Goal: Task Accomplishment & Management: Manage account settings

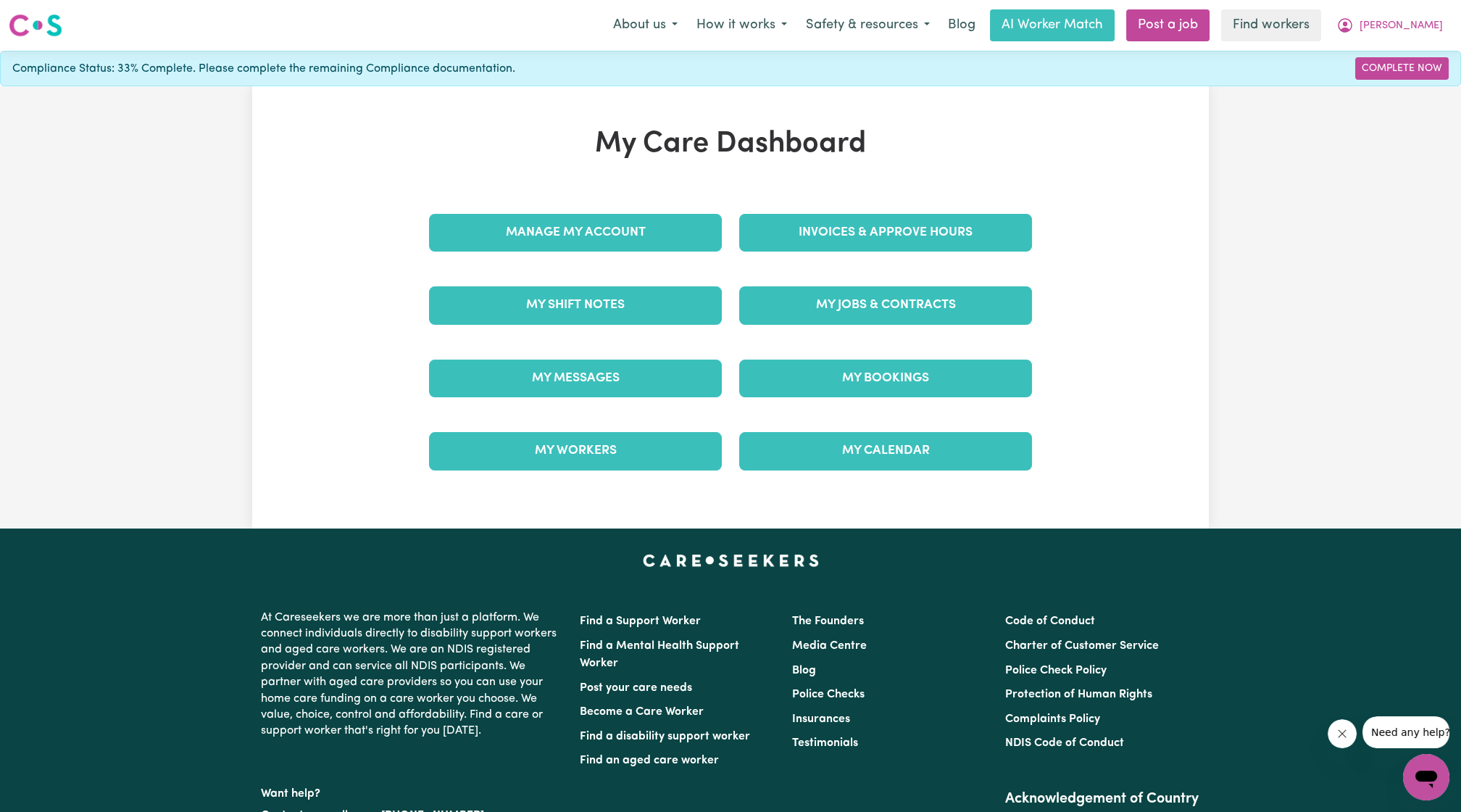
click at [836, 209] on div "Invoices & Approve Hours" at bounding box center [886, 233] width 310 height 73
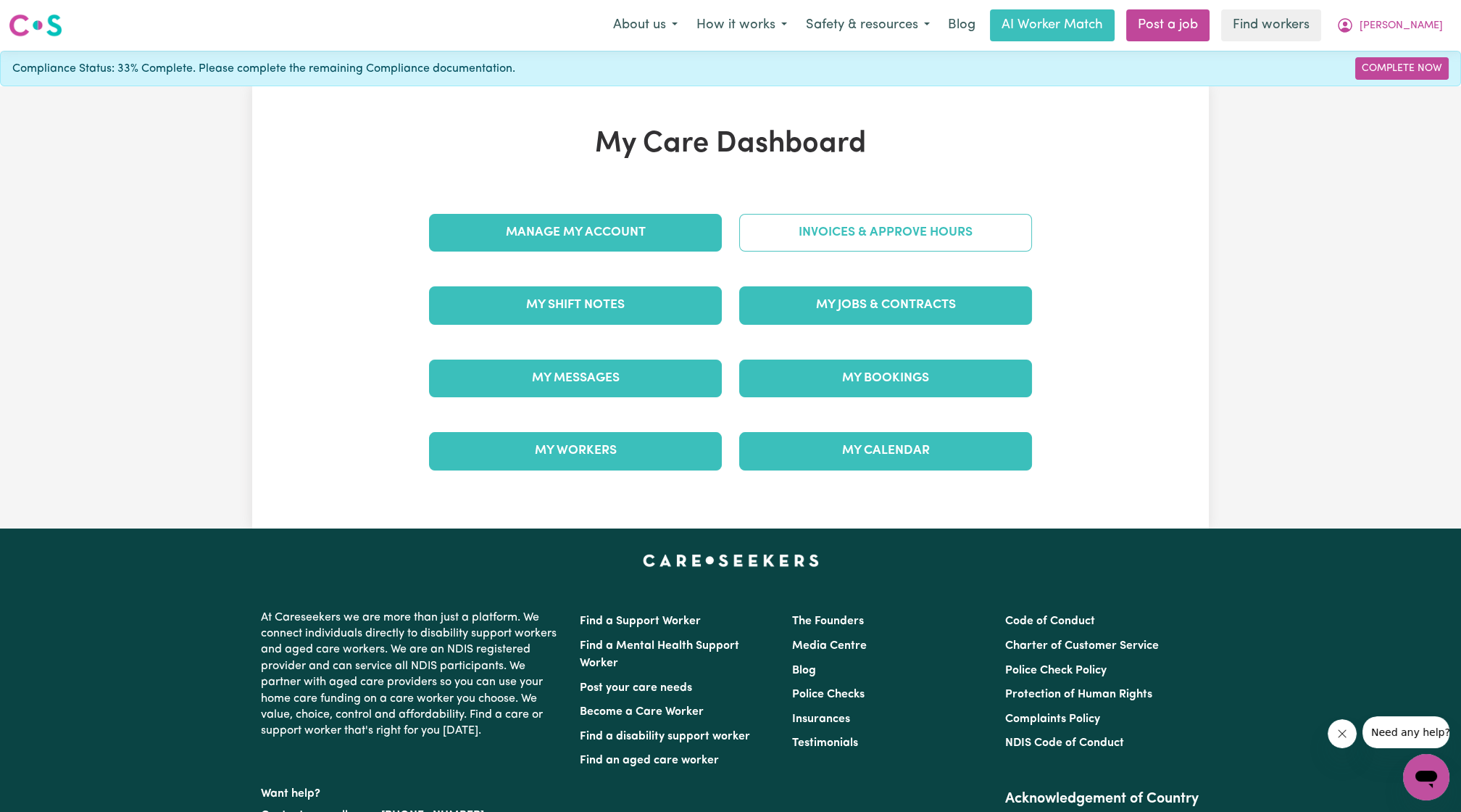
click at [835, 222] on link "Invoices & Approve Hours" at bounding box center [886, 232] width 293 height 38
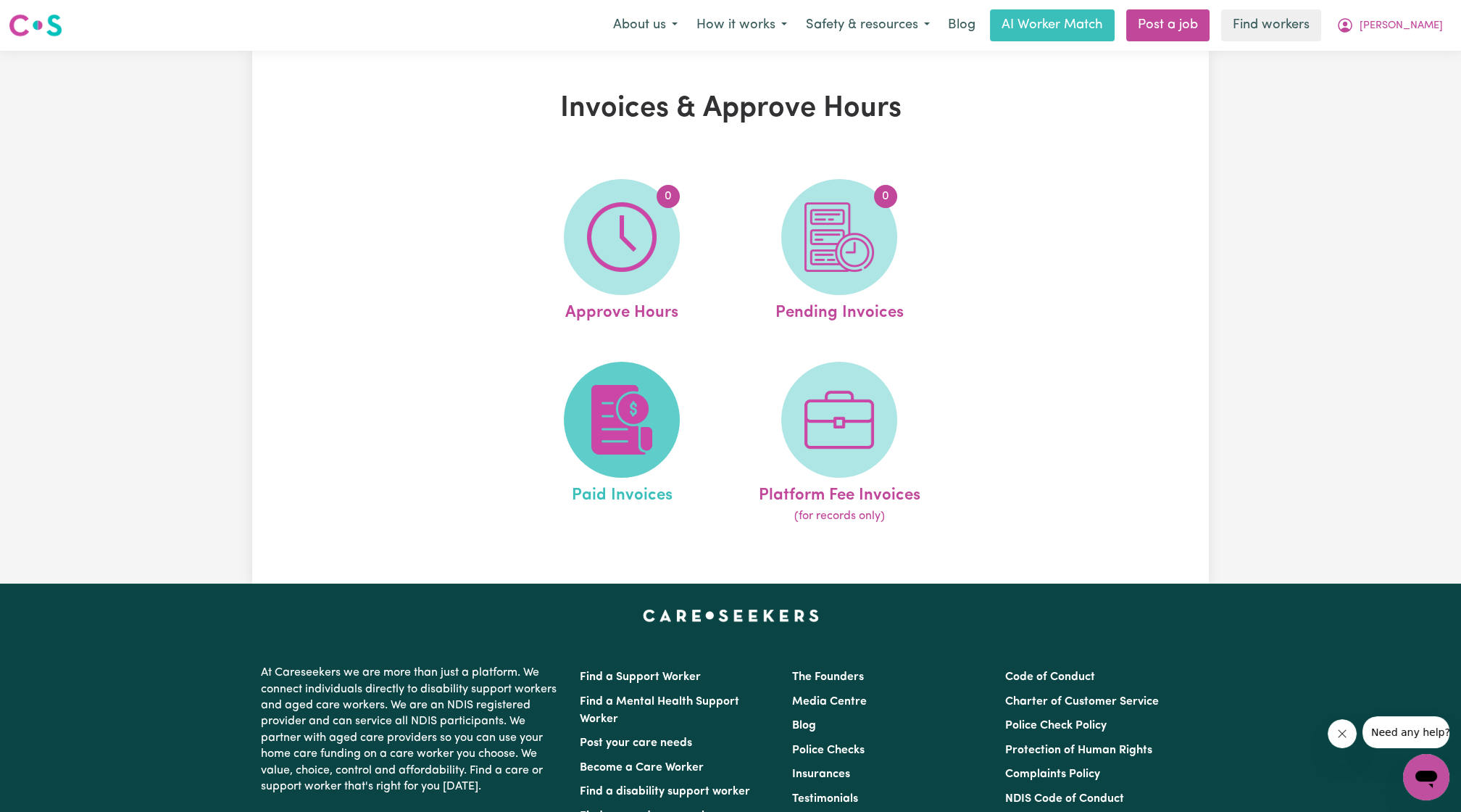
click at [633, 410] on img at bounding box center [622, 419] width 70 height 70
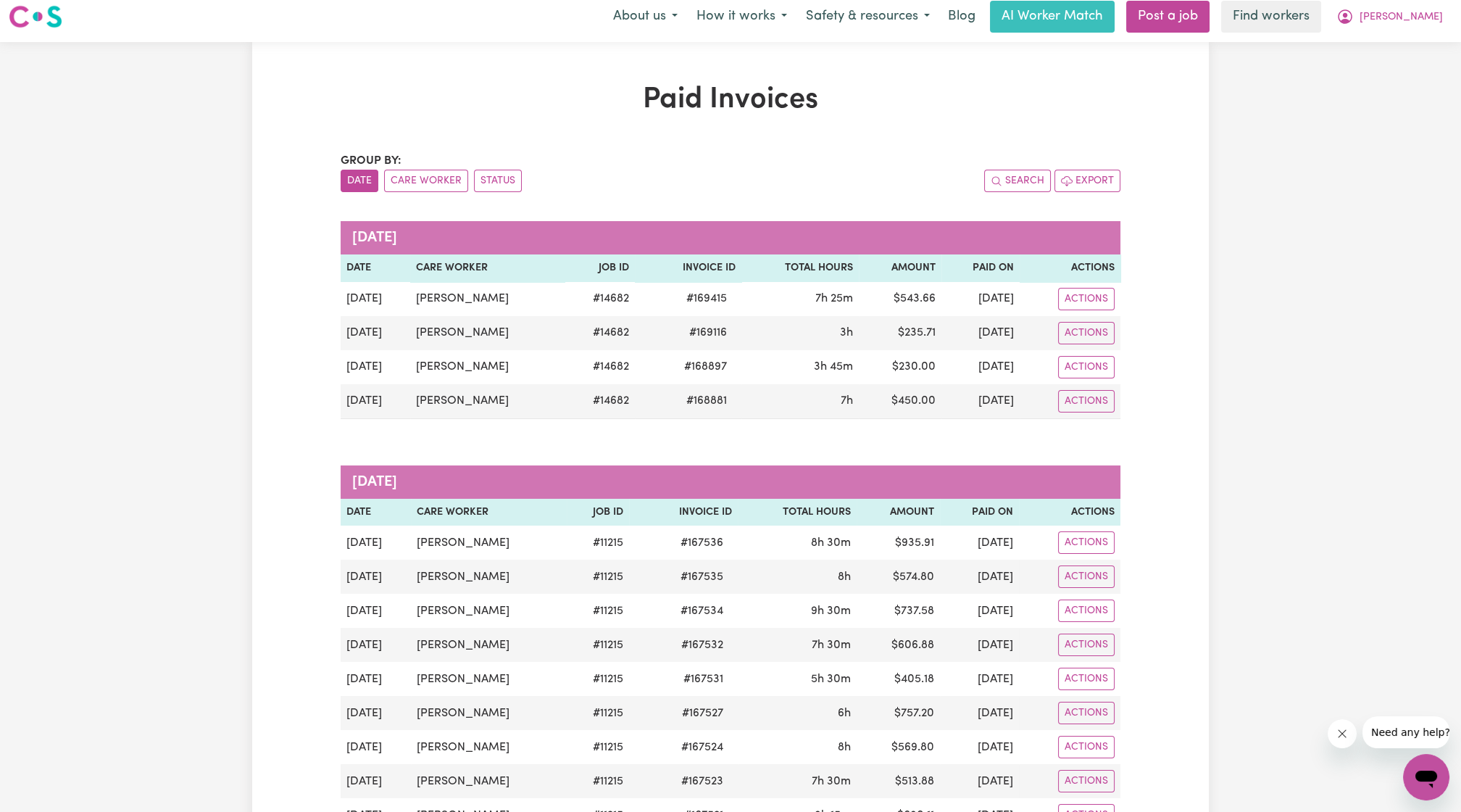
scroll to position [192, 0]
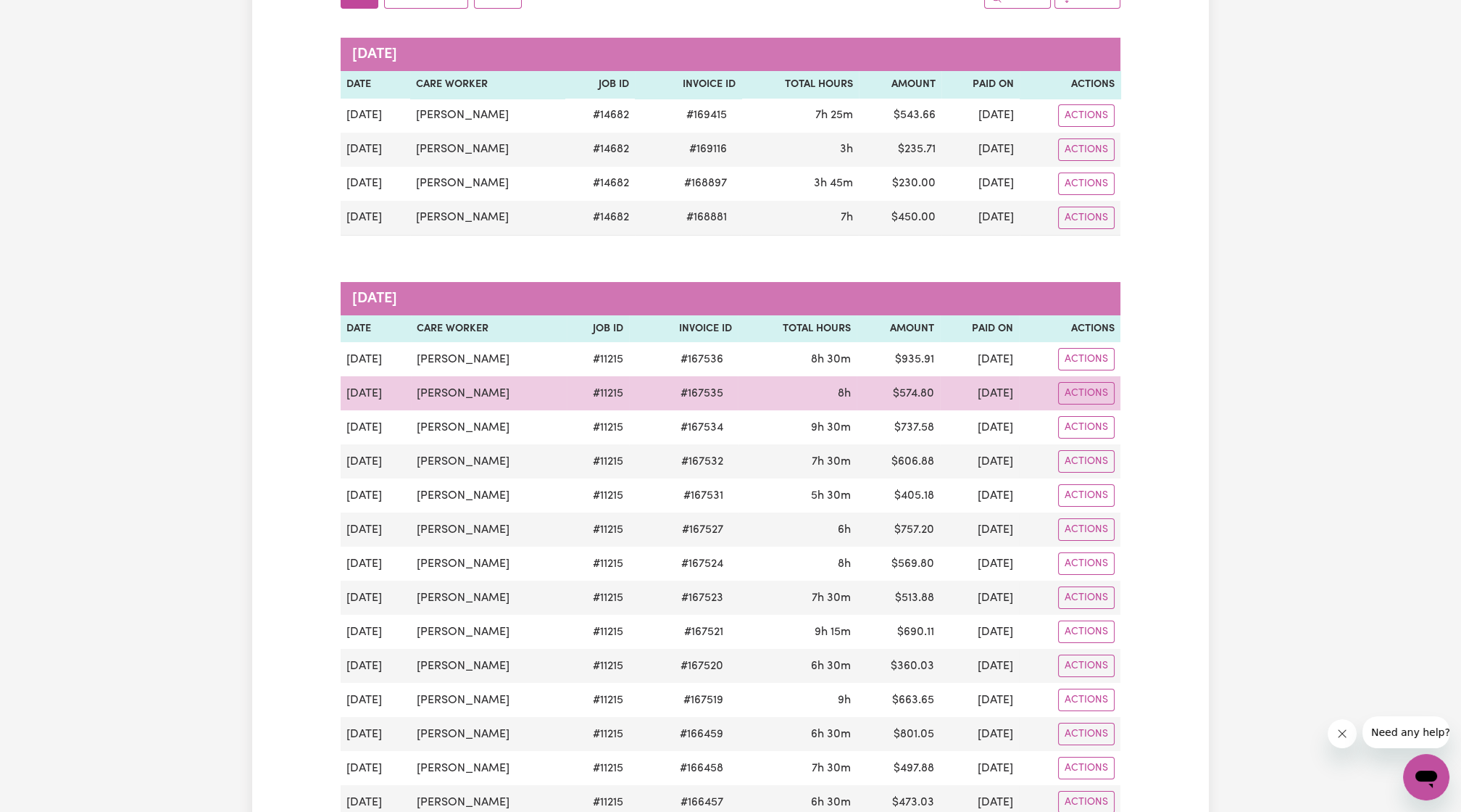
click at [790, 402] on td "8h" at bounding box center [797, 393] width 119 height 34
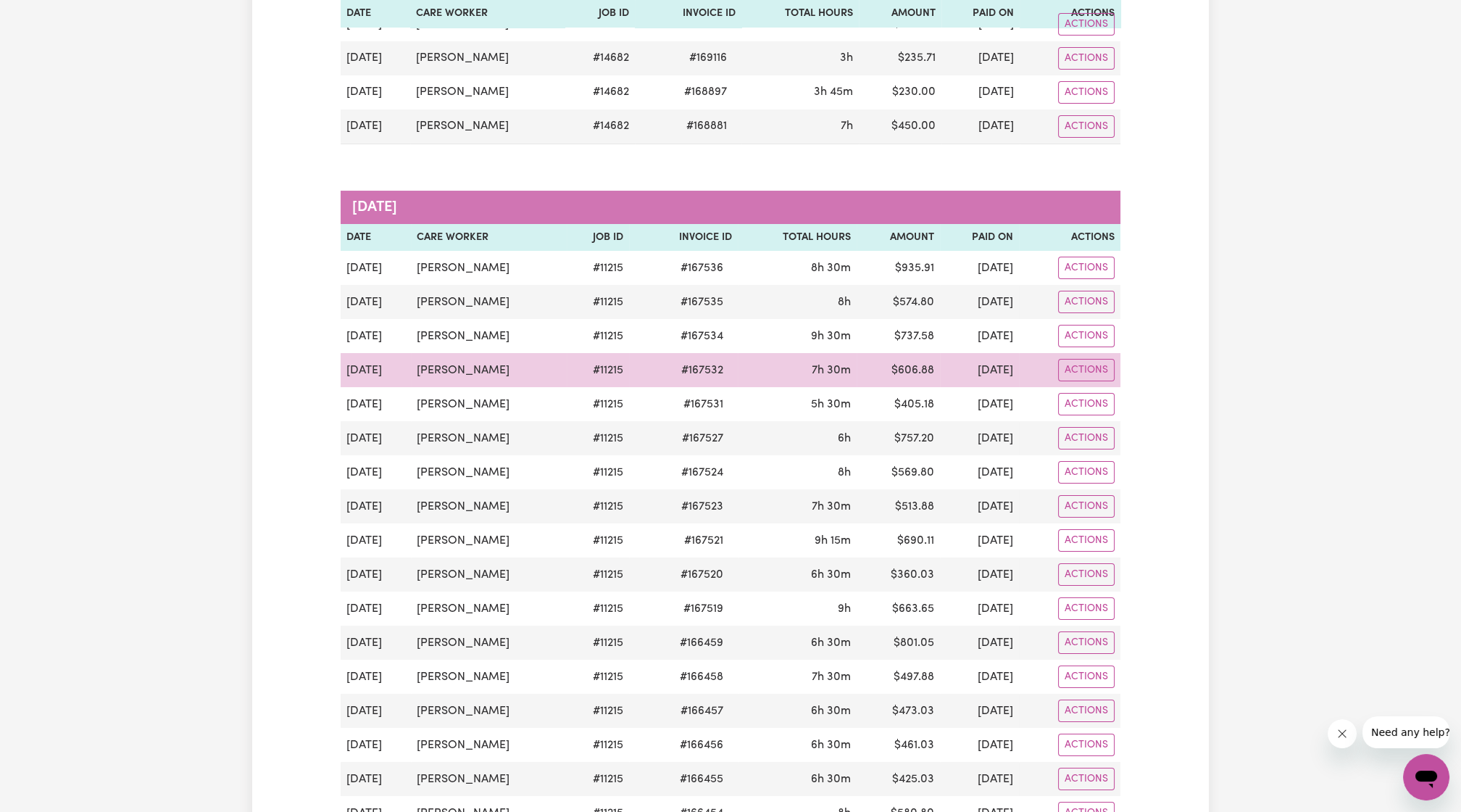
scroll to position [0, 0]
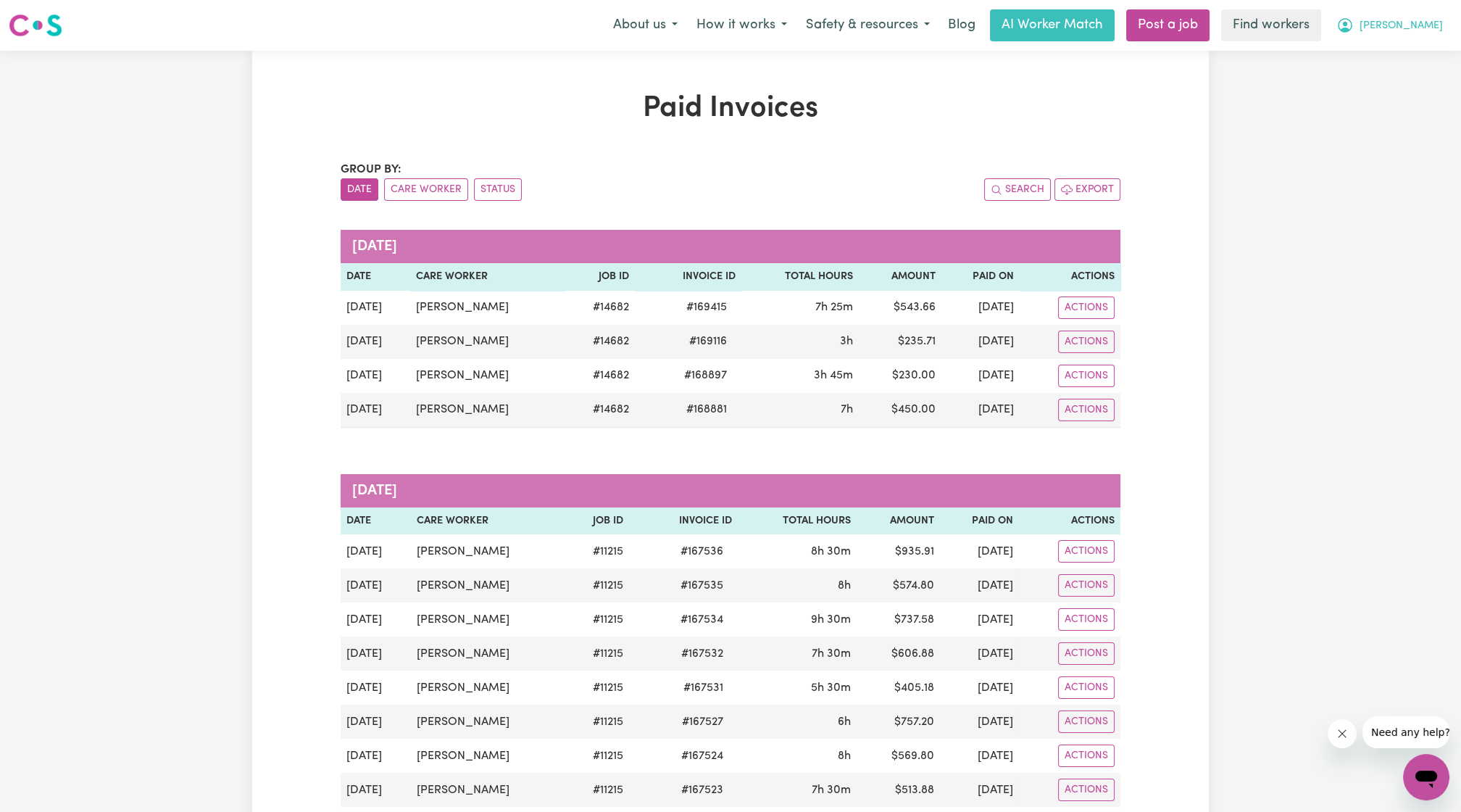
click at [1354, 34] on icon "My Account" at bounding box center [1346, 26] width 18 height 18
click at [1381, 63] on link "My Dashboard" at bounding box center [1394, 56] width 114 height 27
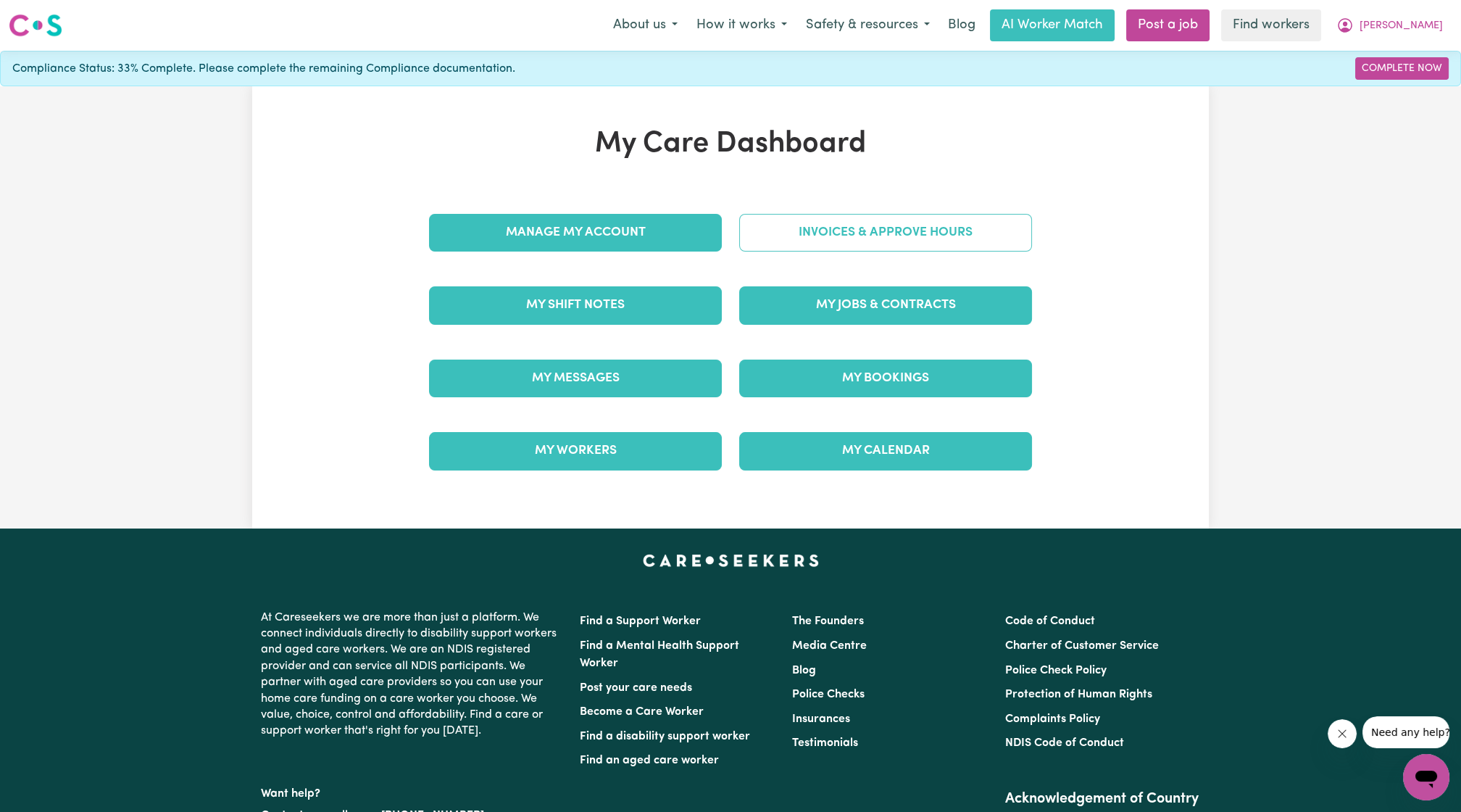
click at [895, 220] on link "Invoices & Approve Hours" at bounding box center [886, 232] width 293 height 38
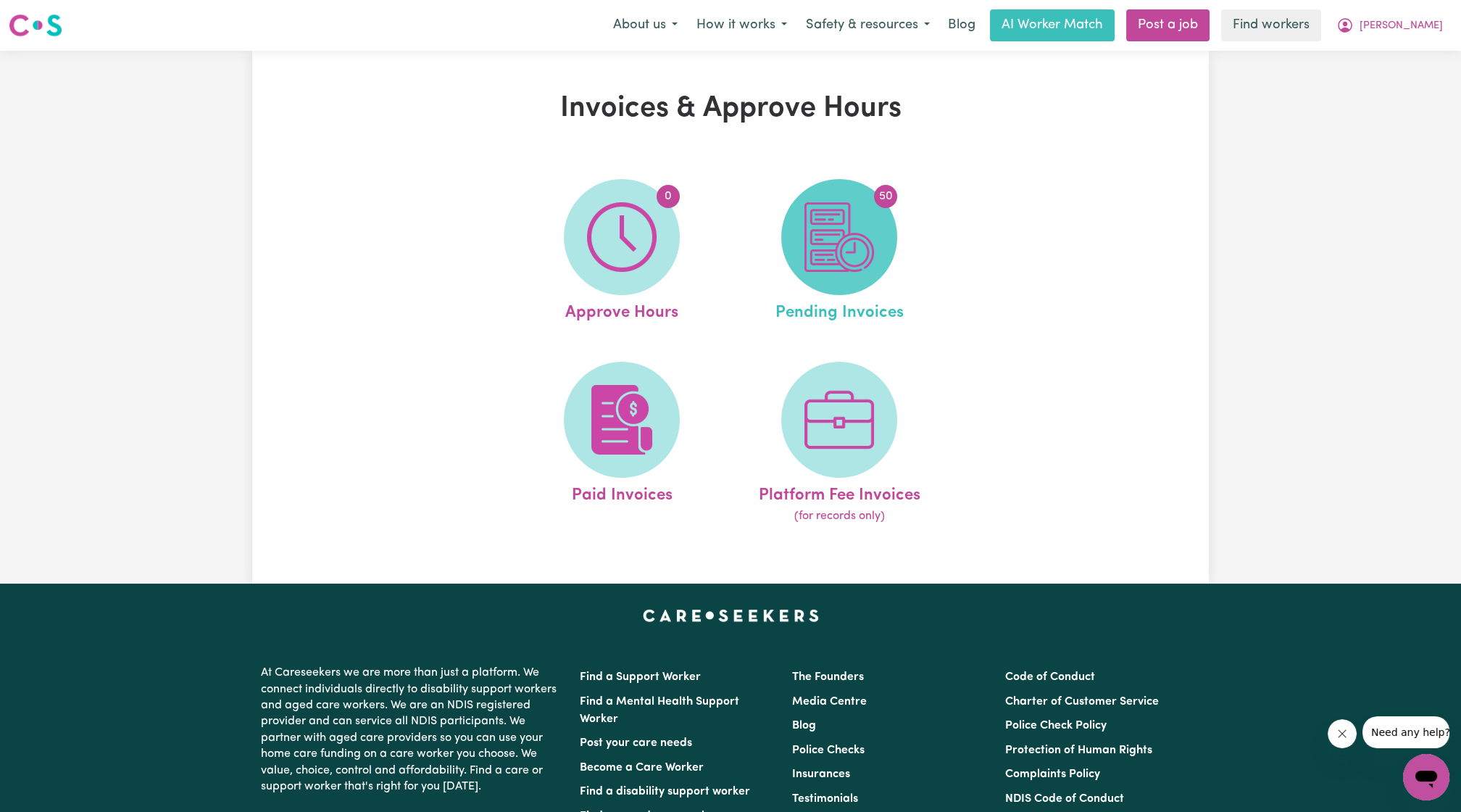
click at [865, 282] on span "50" at bounding box center [839, 237] width 116 height 116
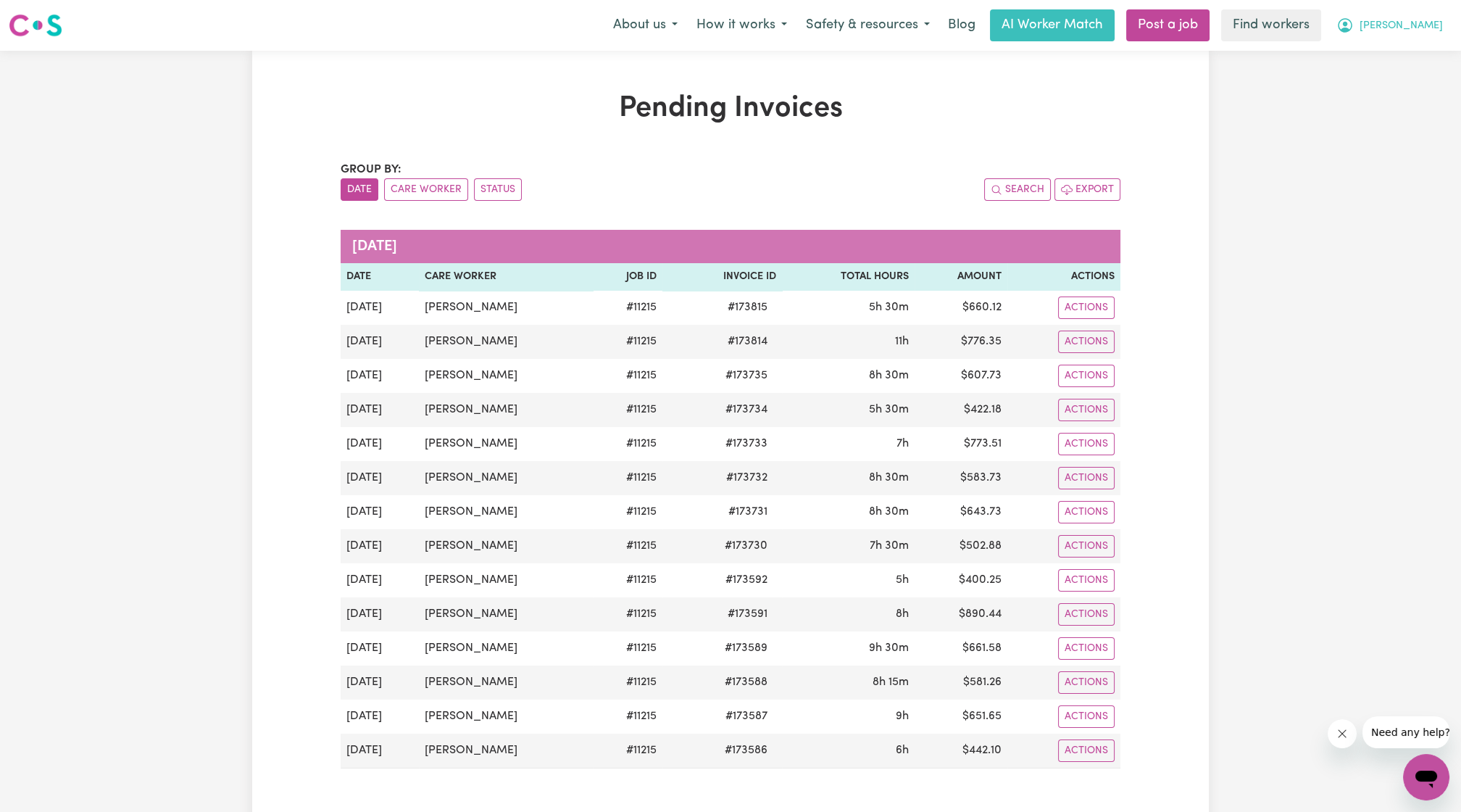
click at [1426, 34] on span "[PERSON_NAME]" at bounding box center [1402, 26] width 83 height 16
click at [1389, 83] on link "Logout" at bounding box center [1394, 83] width 114 height 27
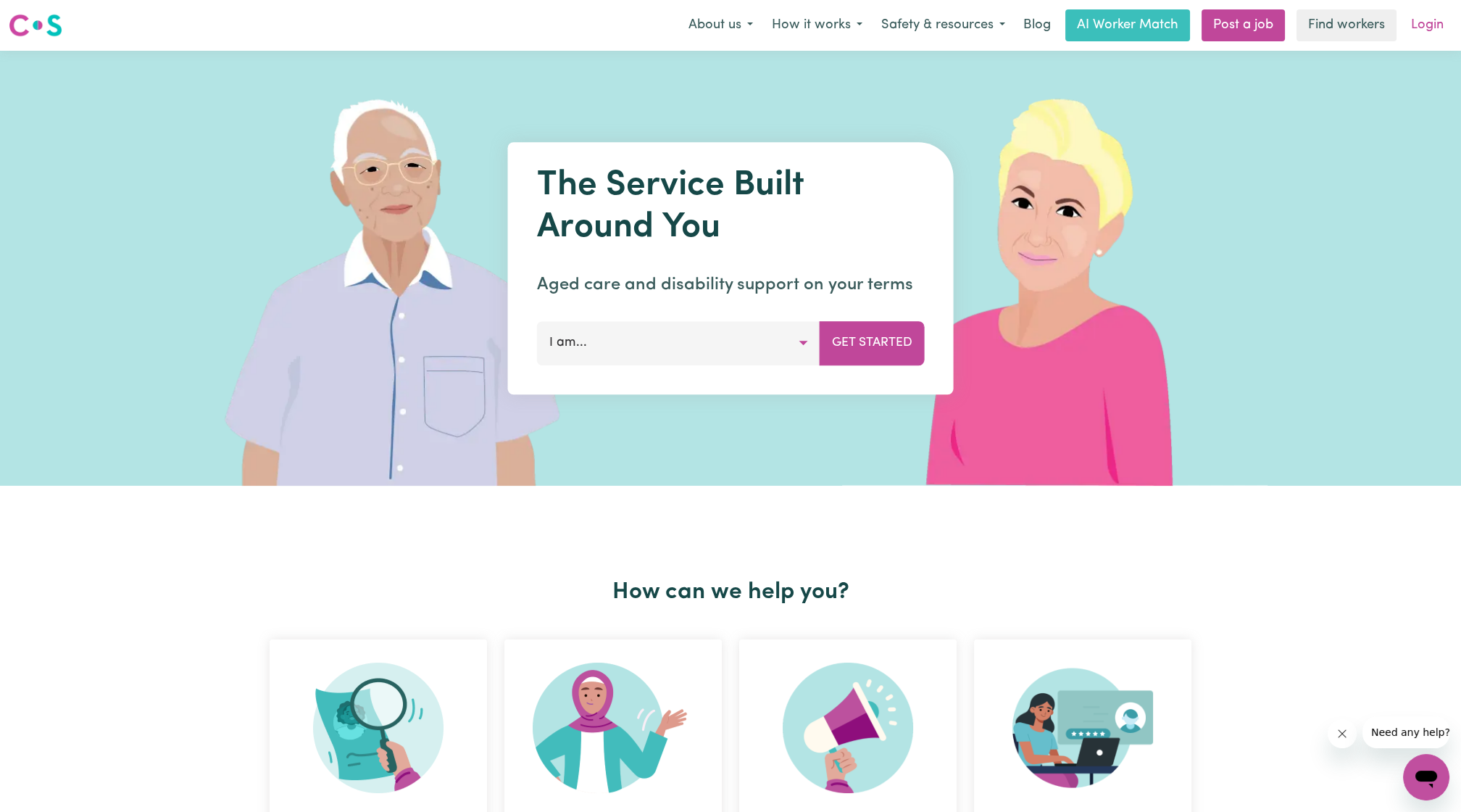
click at [1413, 15] on link "Login" at bounding box center [1427, 26] width 50 height 32
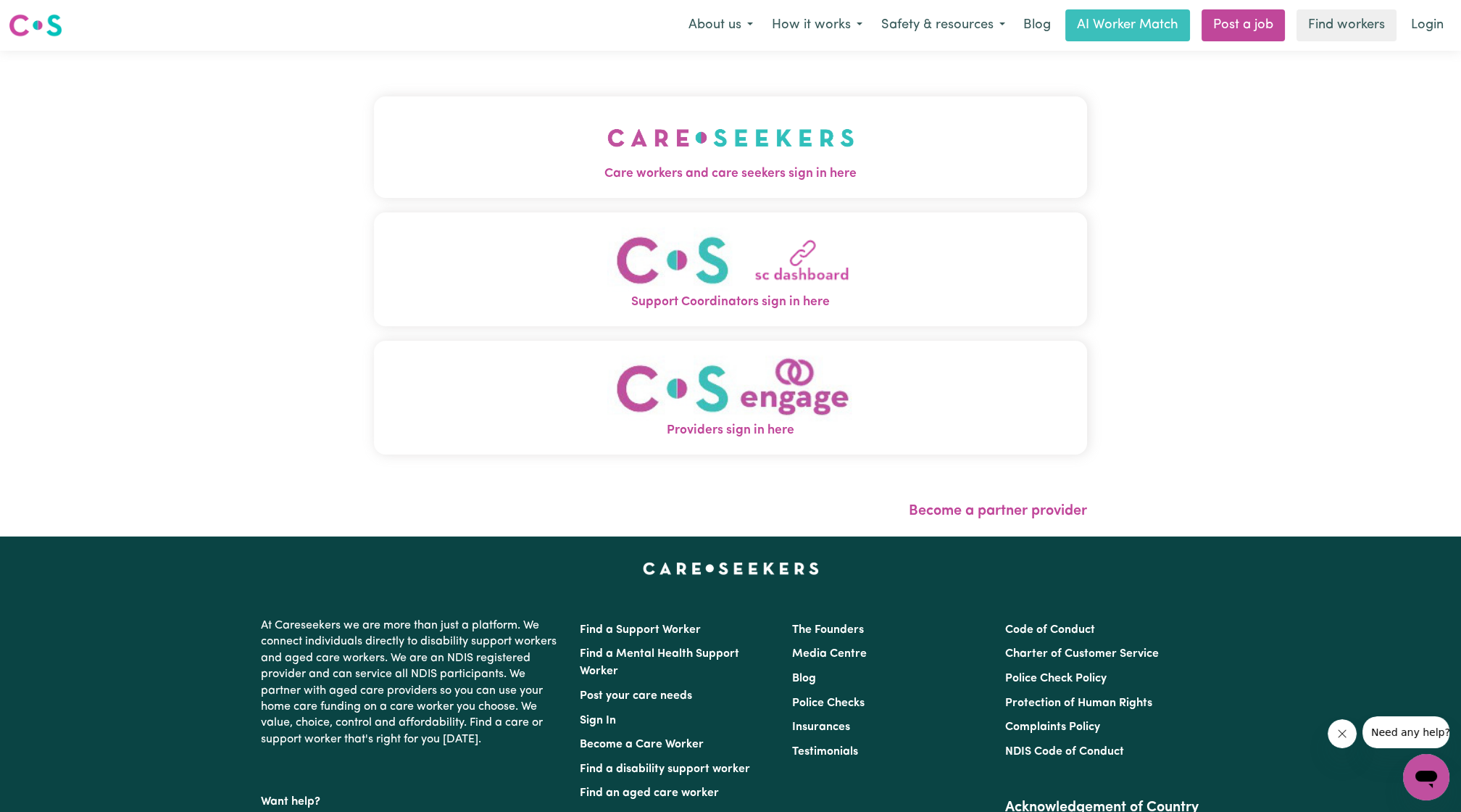
click at [730, 118] on img "Care workers and care seekers sign in here" at bounding box center [730, 138] width 247 height 54
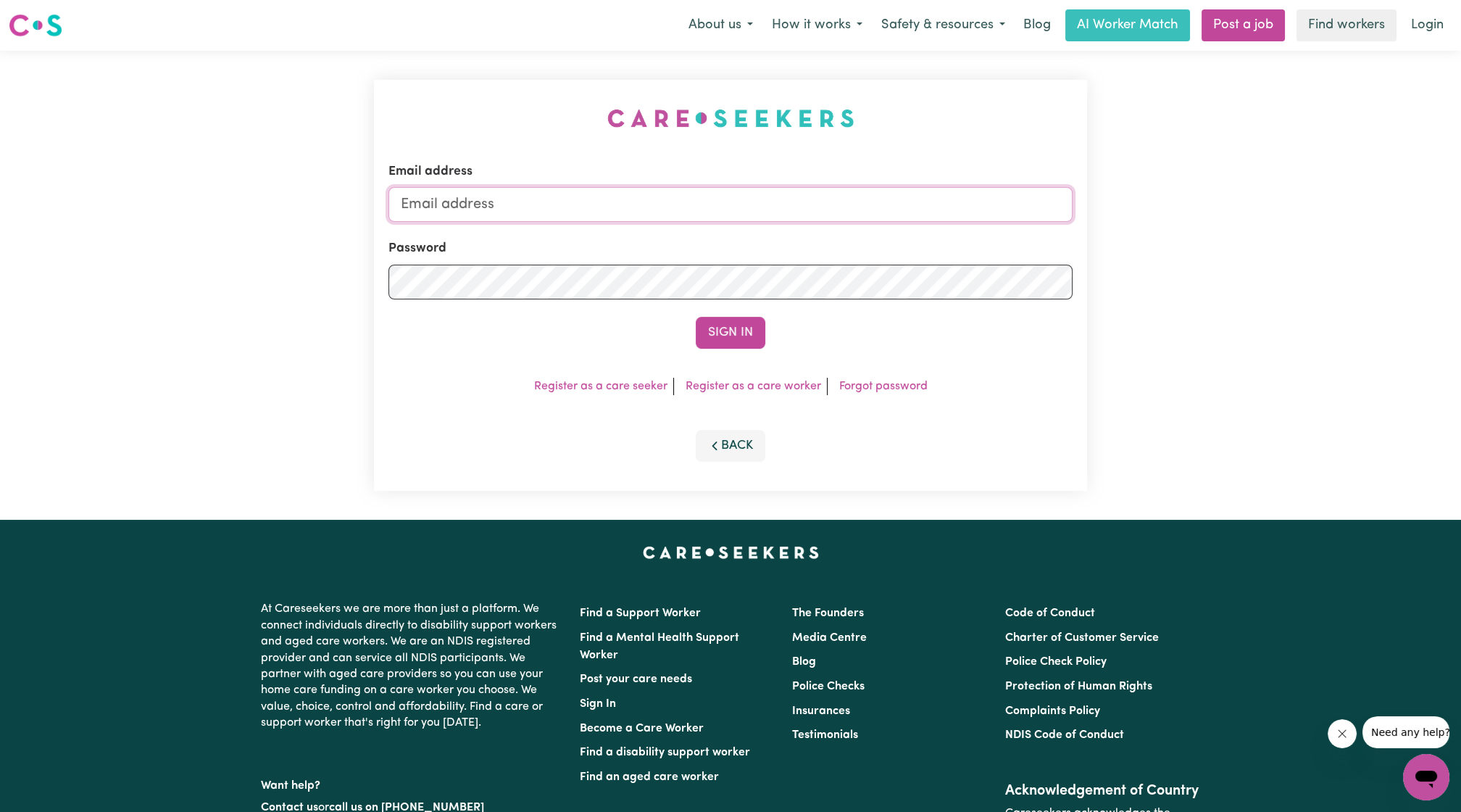
click at [666, 192] on input "Email address" at bounding box center [730, 204] width 684 height 34
drag, startPoint x: 474, startPoint y: 208, endPoint x: 881, endPoint y: 236, distance: 408.0
click at [881, 236] on form "Email address [EMAIL_ADDRESS][PERSON_NAME][DOMAIN_NAME] Password Sign In" at bounding box center [730, 255] width 684 height 186
type input "[EMAIL_ADDRESS][DOMAIN_NAME]"
click at [729, 342] on button "Sign In" at bounding box center [730, 333] width 70 height 32
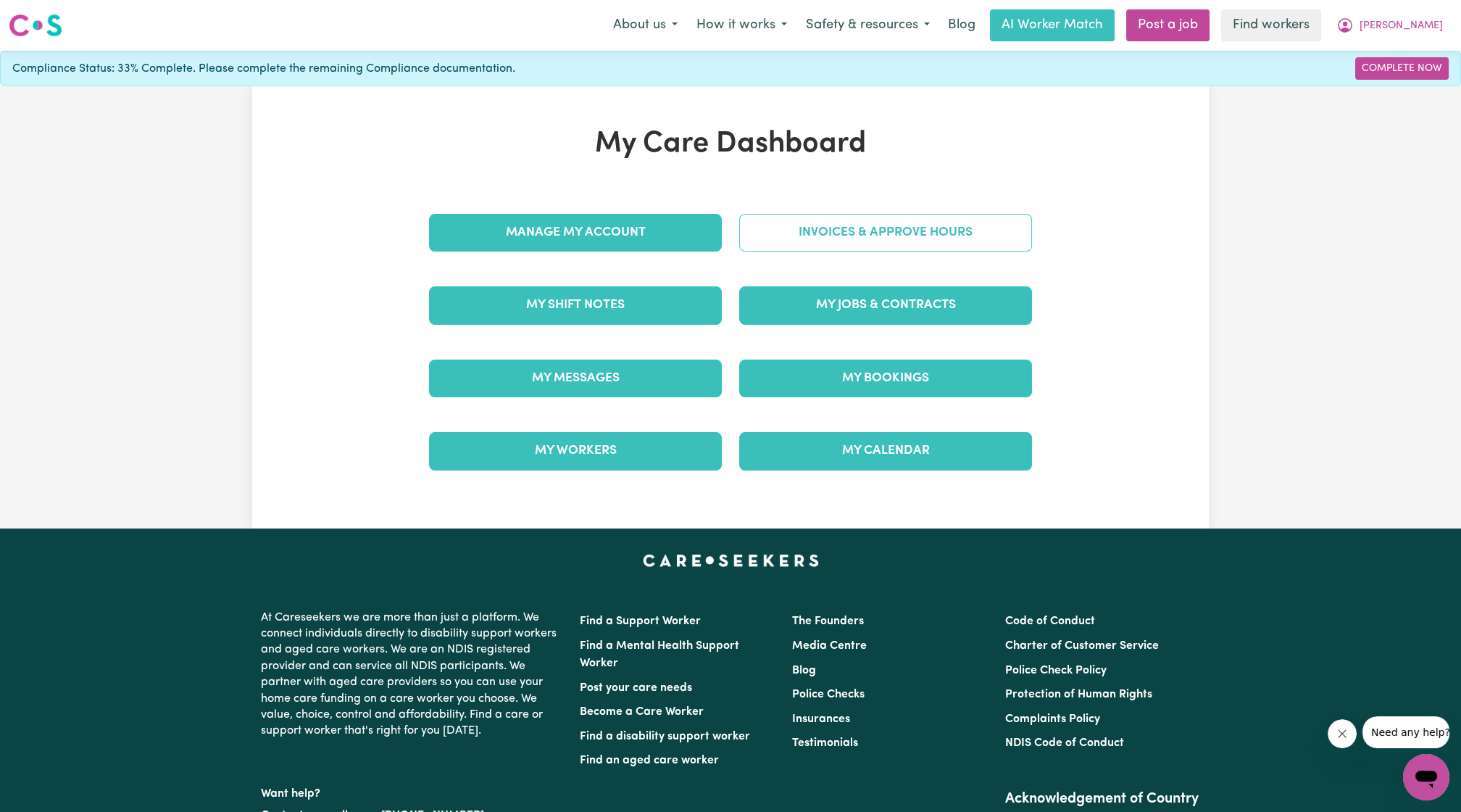
click at [812, 243] on link "Invoices & Approve Hours" at bounding box center [886, 232] width 293 height 38
